Goal: Navigation & Orientation: Understand site structure

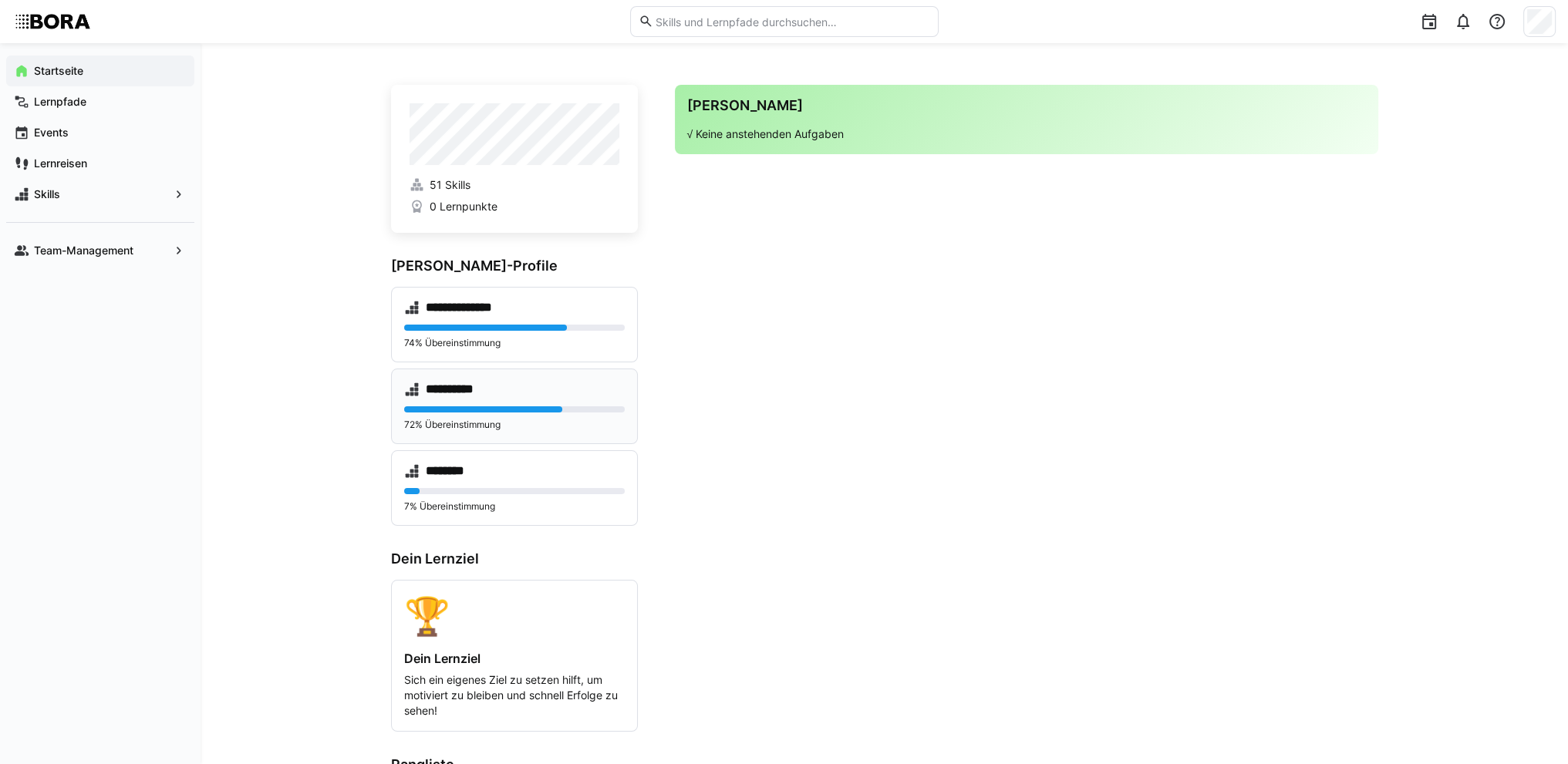
click at [586, 389] on div "**********" at bounding box center [514, 389] width 221 height 16
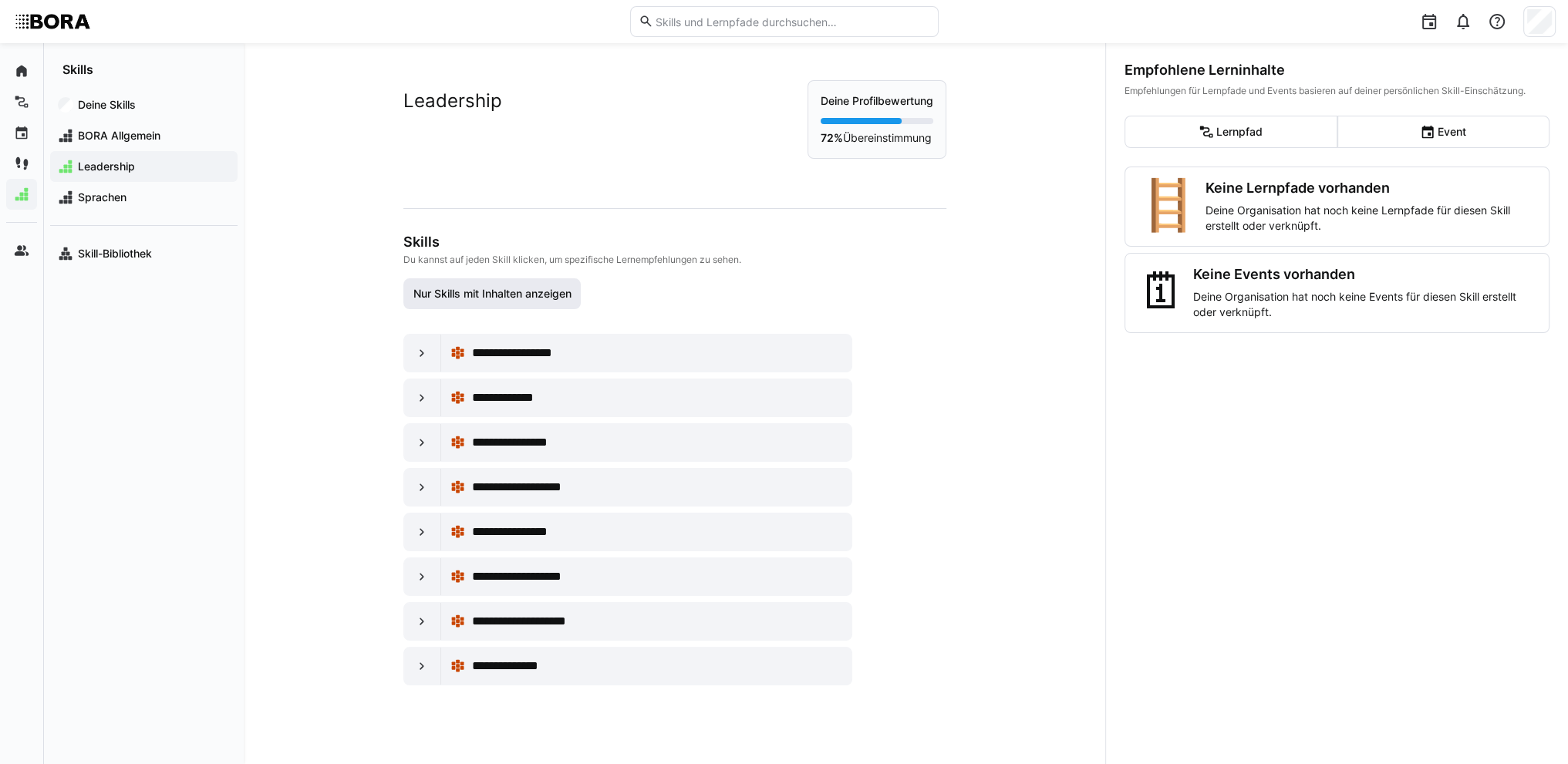
click at [507, 283] on span "Nur Skills mit Inhalten anzeigen" at bounding box center [492, 293] width 178 height 31
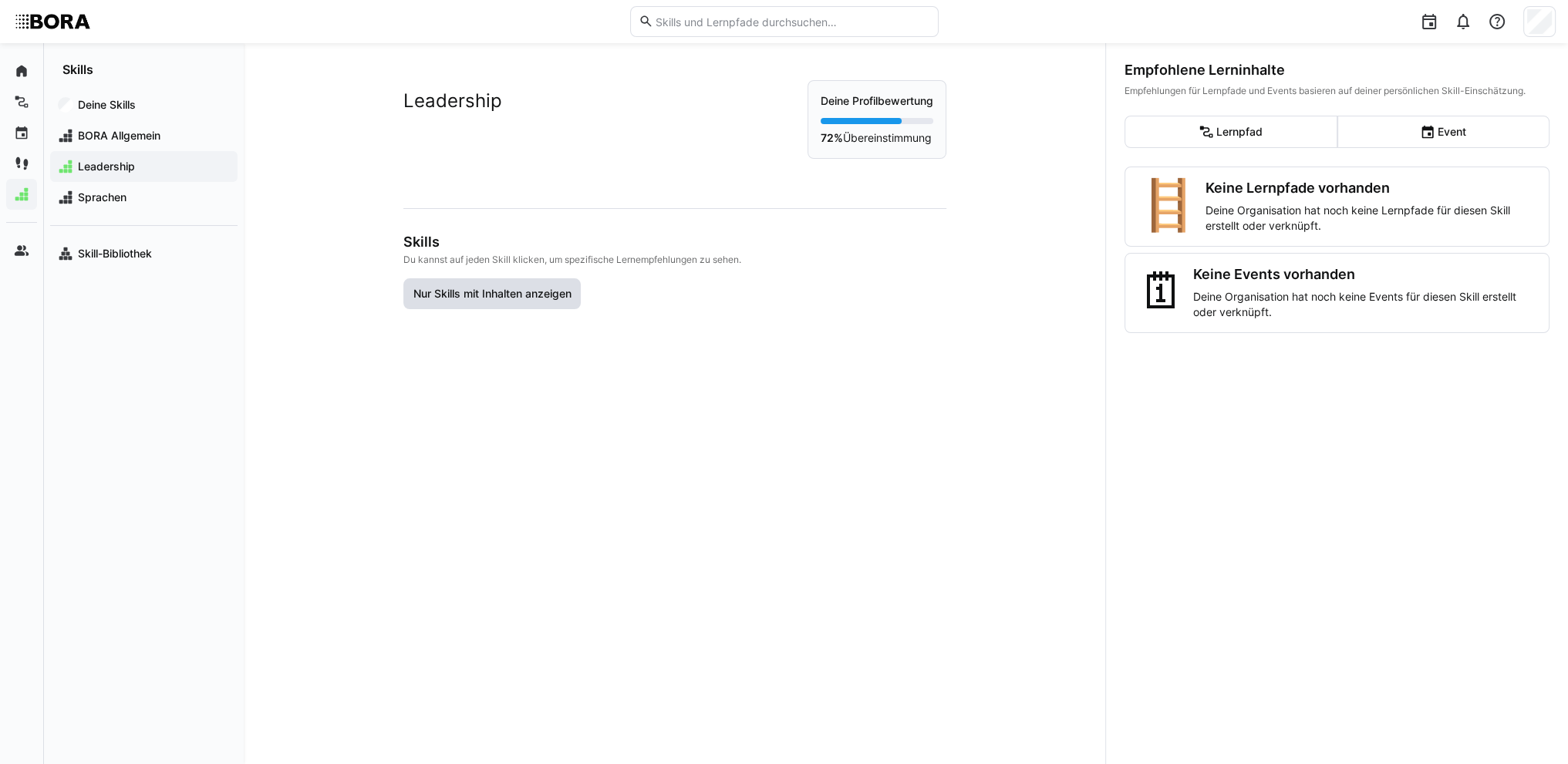
click at [456, 294] on span "Nur Skills mit Inhalten anzeigen" at bounding box center [491, 294] width 162 height 16
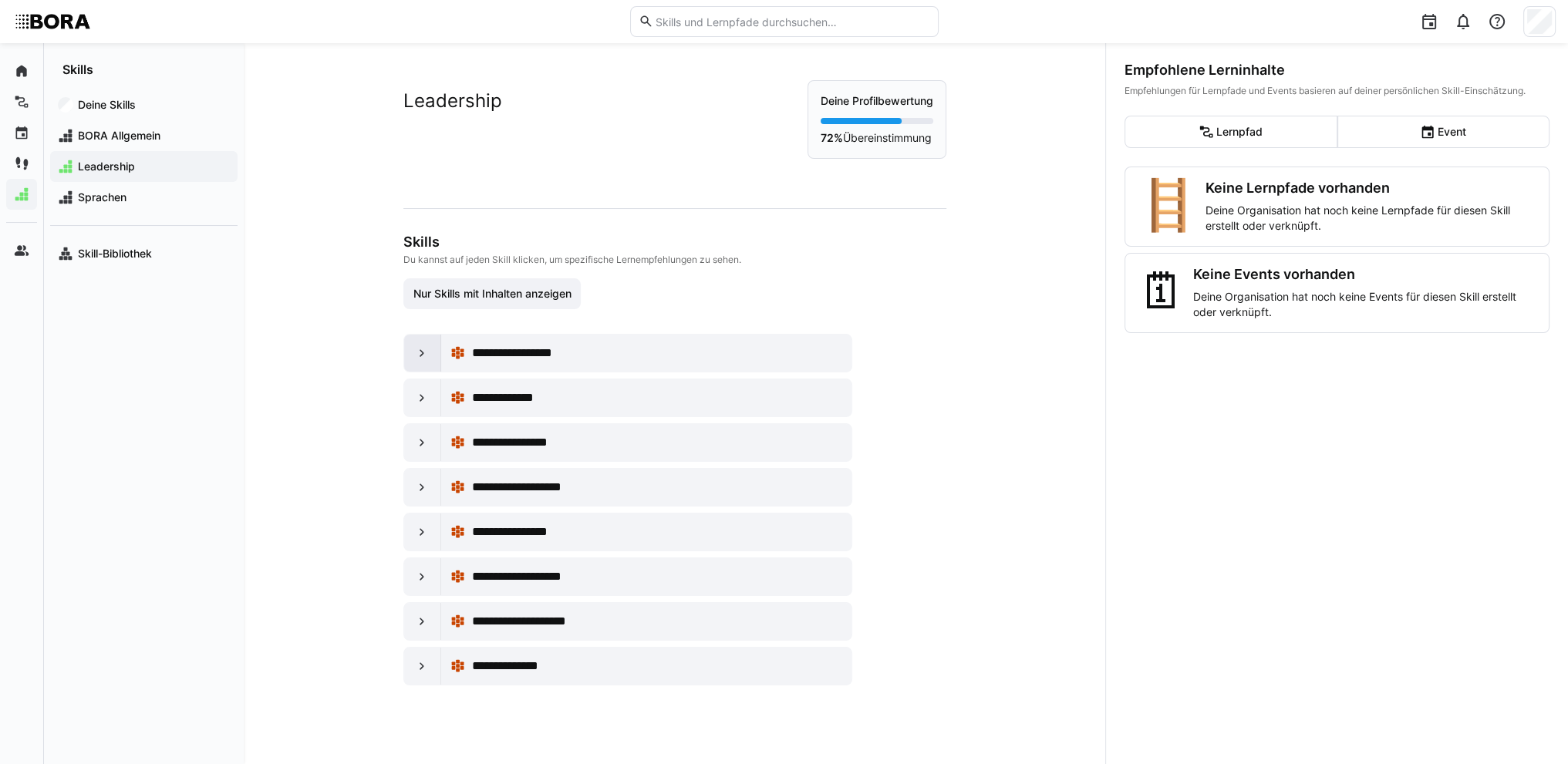
click at [414, 354] on eds-icon at bounding box center [421, 353] width 16 height 16
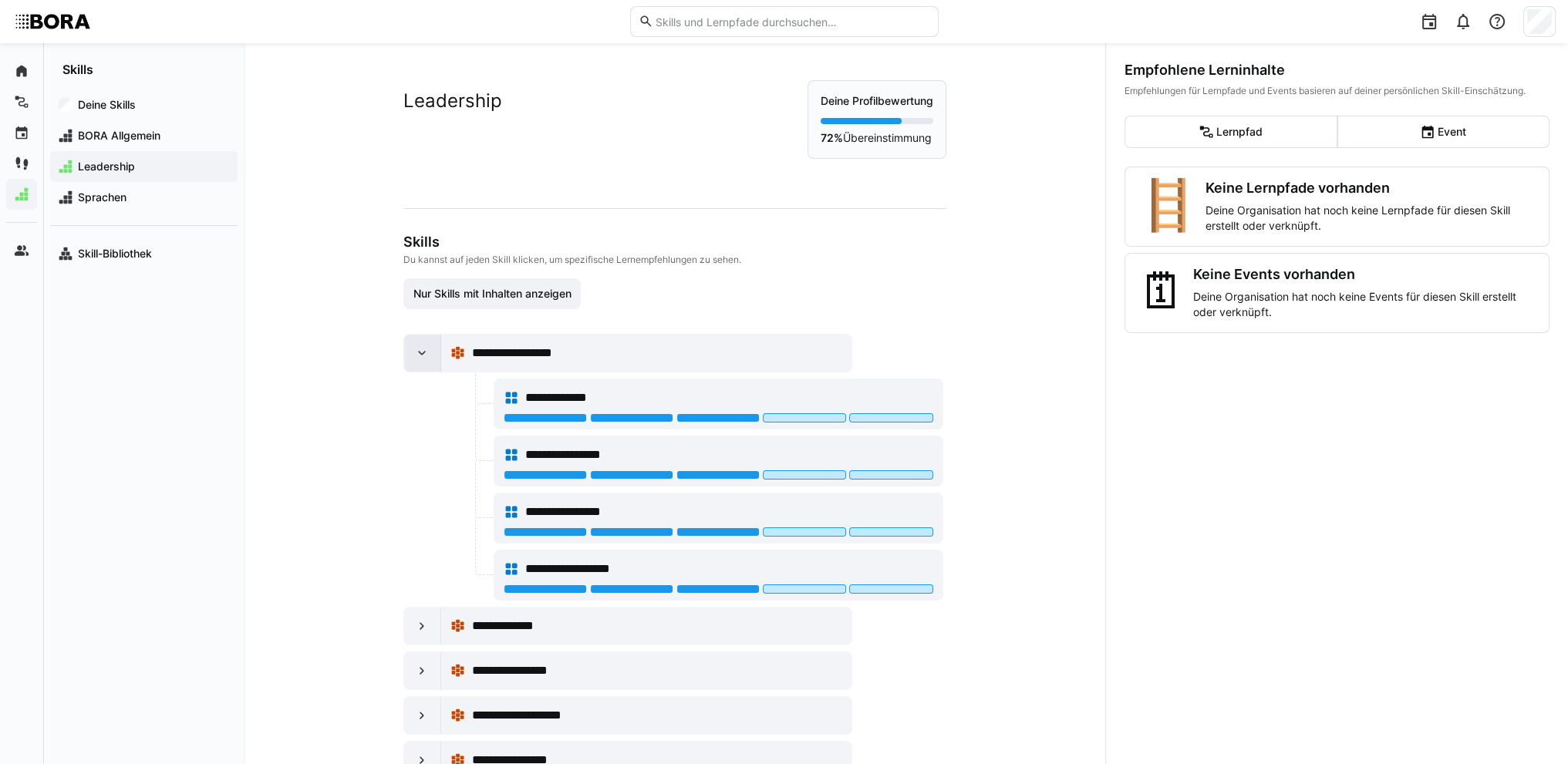
click at [414, 354] on eds-icon at bounding box center [421, 353] width 16 height 16
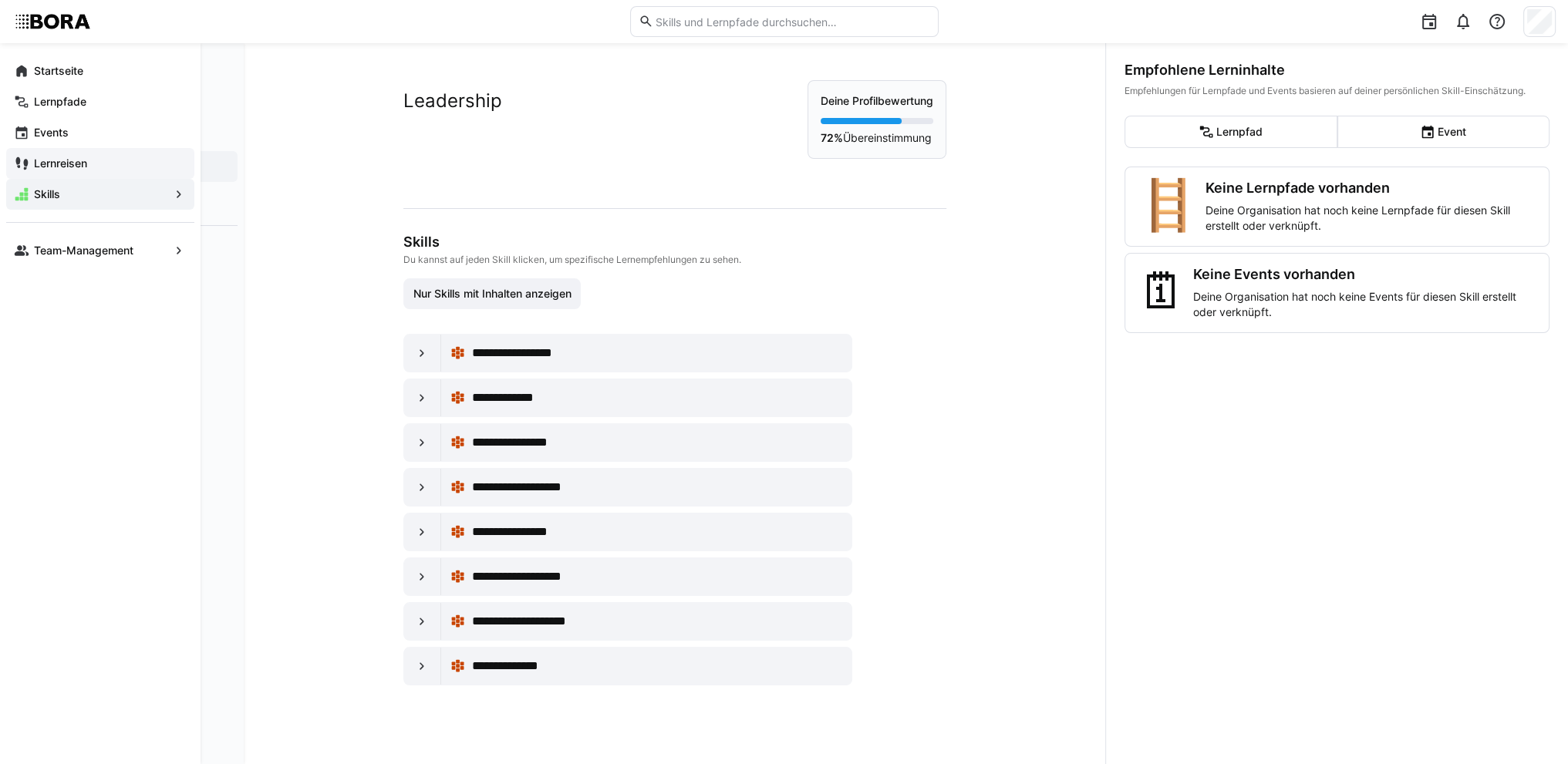
click at [99, 154] on div "Lernreisen" at bounding box center [100, 163] width 188 height 31
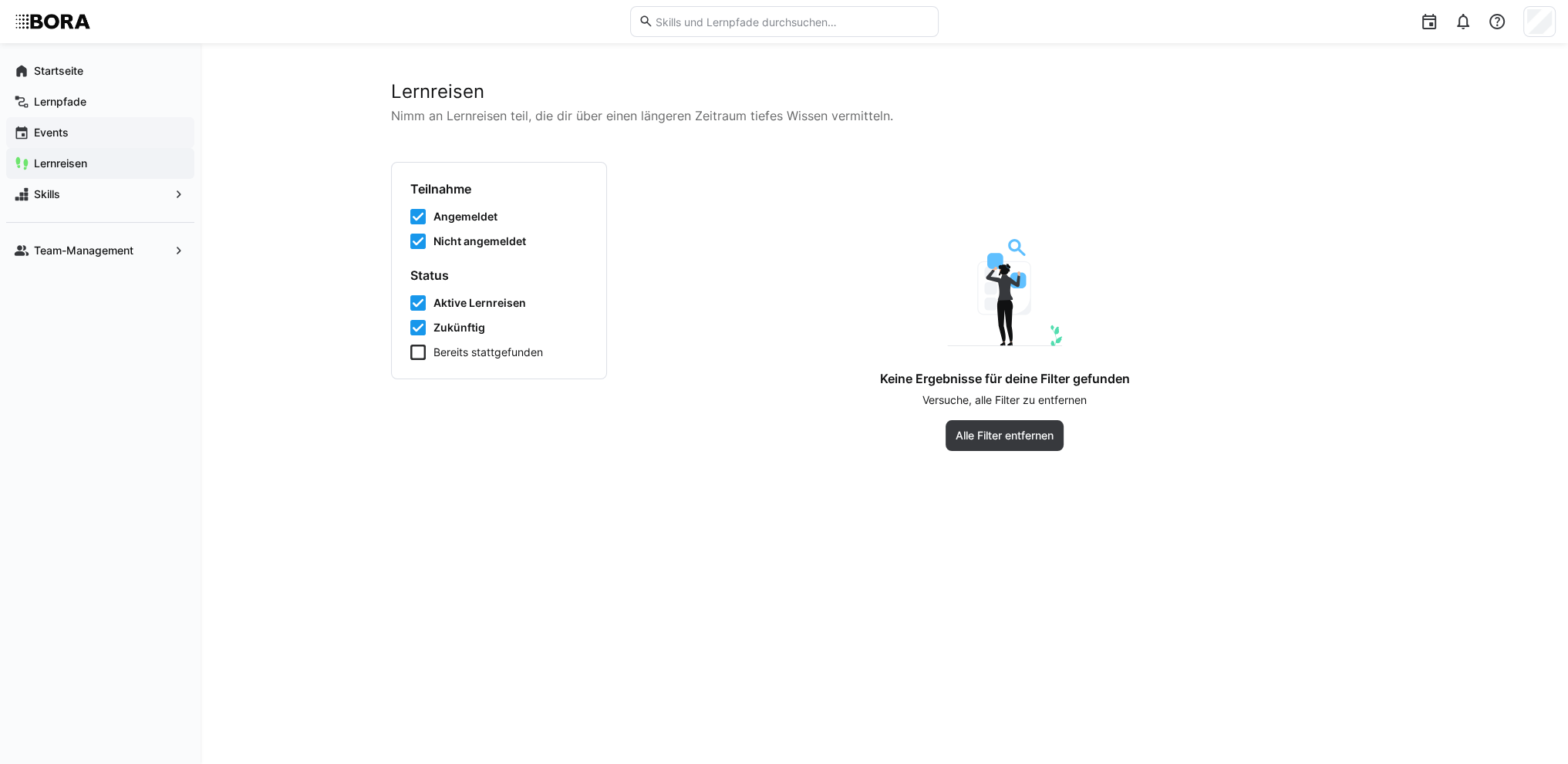
click at [77, 128] on span "Events" at bounding box center [109, 132] width 155 height 16
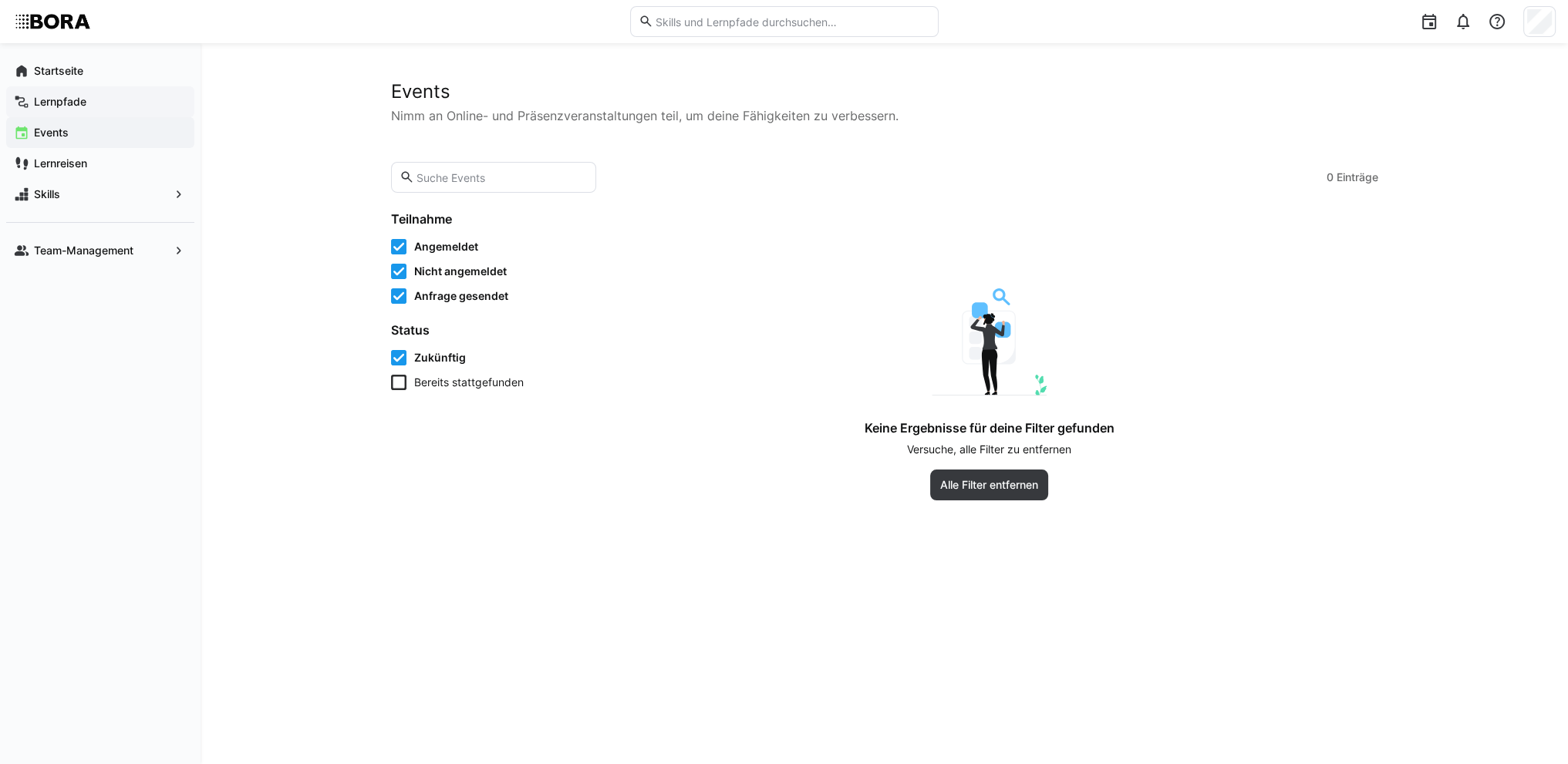
click at [0, 0] on app-navigation-label "Lernpfade" at bounding box center [0, 0] width 0 height 0
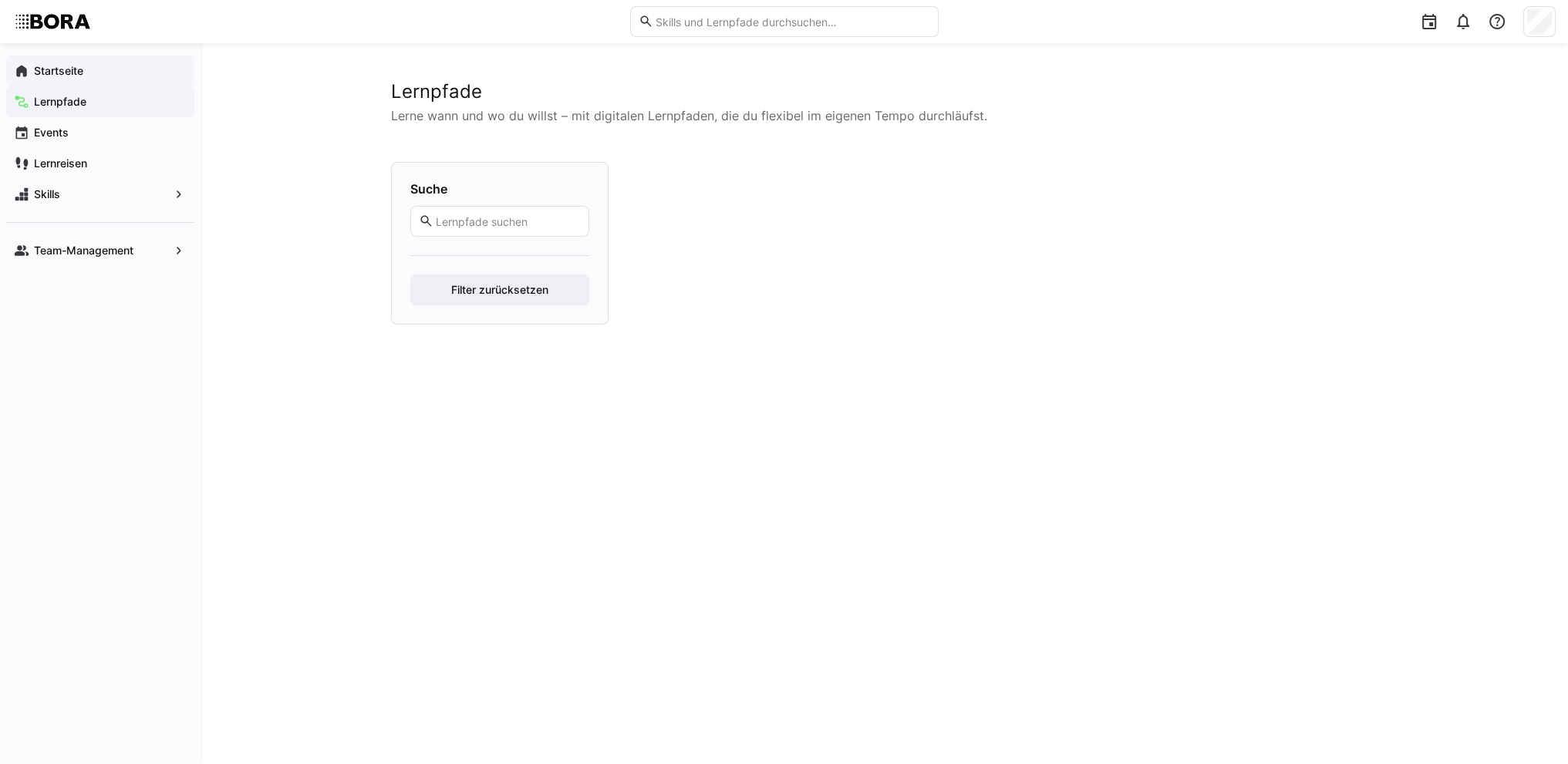
click at [0, 0] on app-navigation-label "Startseite" at bounding box center [0, 0] width 0 height 0
